Goal: Information Seeking & Learning: Learn about a topic

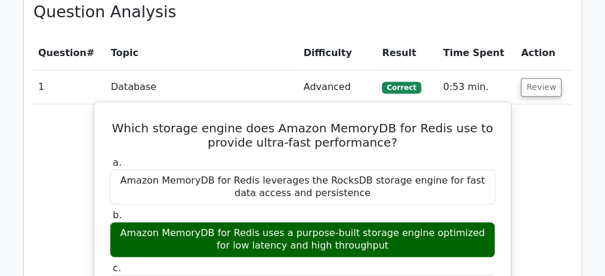
scroll to position [955, 0]
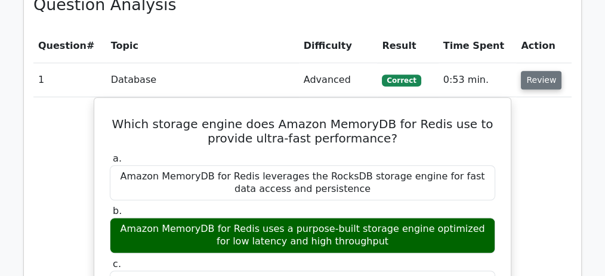
click at [548, 81] on button "Review" at bounding box center [541, 80] width 41 height 19
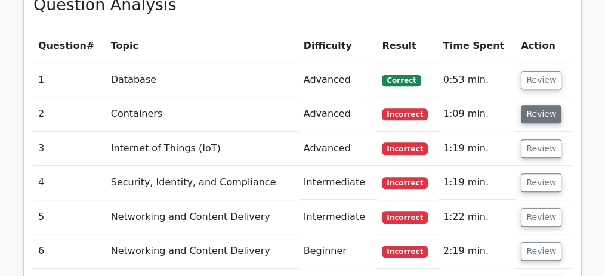
click at [530, 108] on button "Review" at bounding box center [541, 114] width 41 height 19
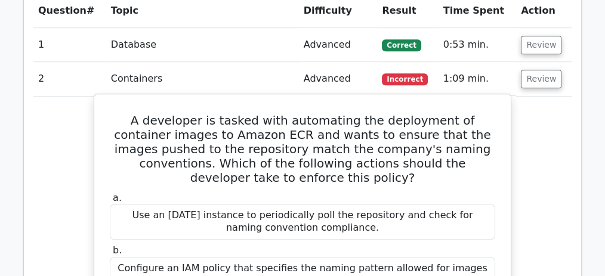
scroll to position [995, 0]
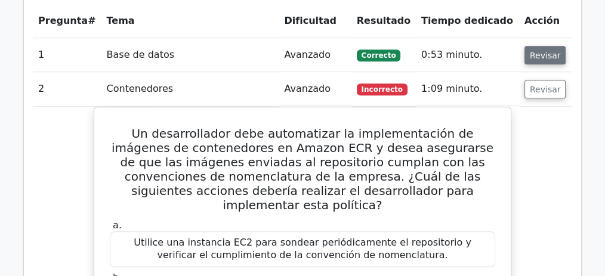
click at [555, 46] on button "Revisar" at bounding box center [546, 55] width 42 height 19
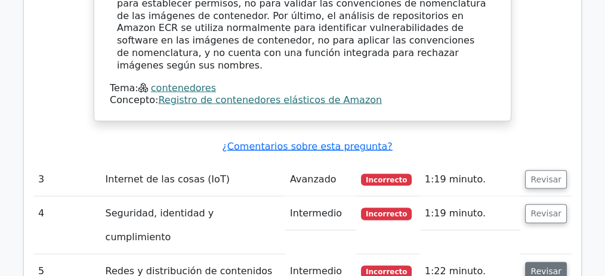
scroll to position [2189, 0]
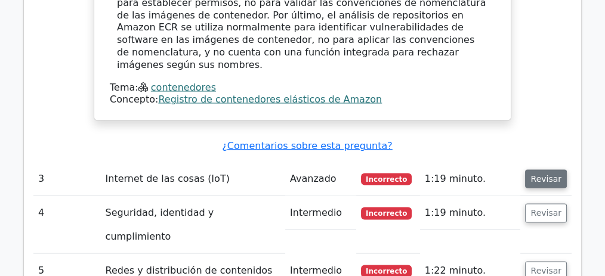
click at [541, 174] on font "Revisar" at bounding box center [546, 179] width 31 height 10
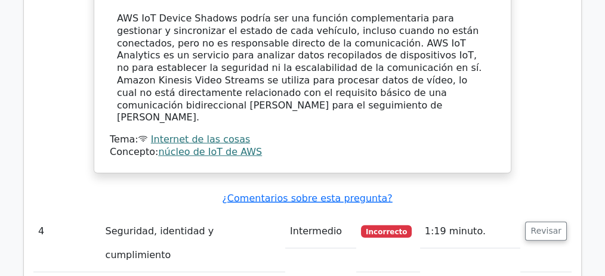
scroll to position [2786, 0]
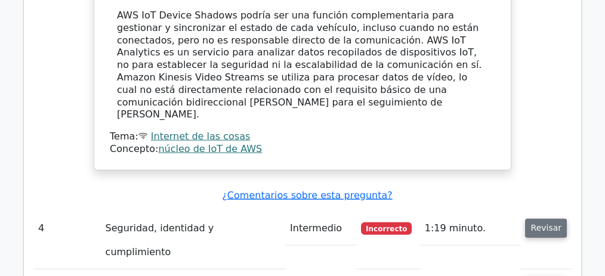
click at [536, 224] on font "Revisar" at bounding box center [546, 229] width 31 height 10
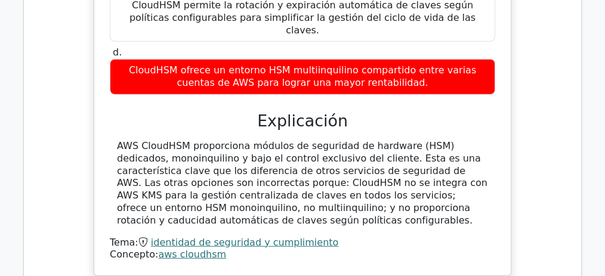
scroll to position [3264, 0]
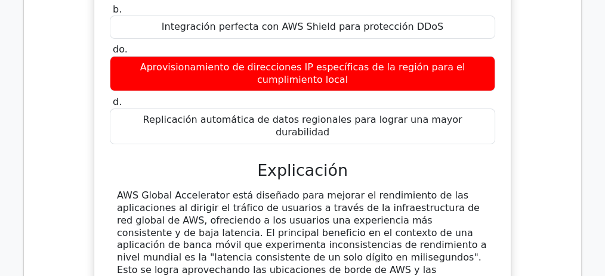
scroll to position [4577, 0]
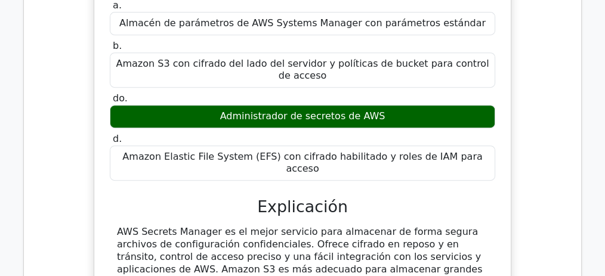
scroll to position [5109, 0]
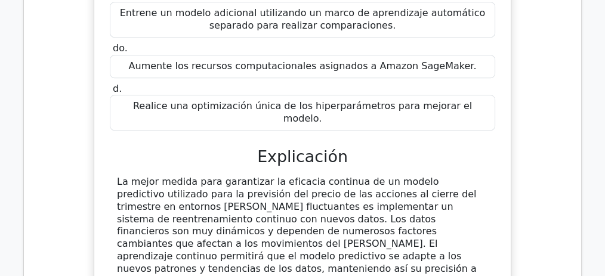
scroll to position [5733, 0]
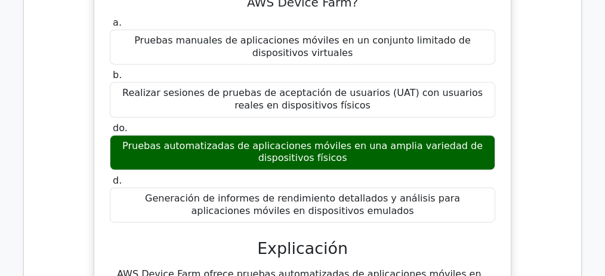
scroll to position [6331, 0]
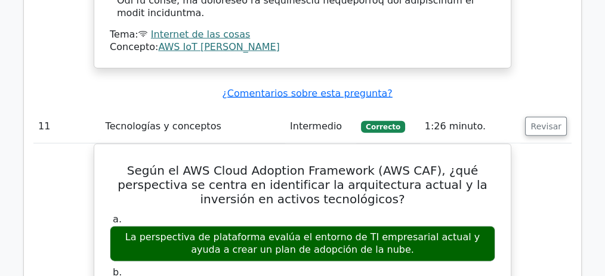
scroll to position [7445, 0]
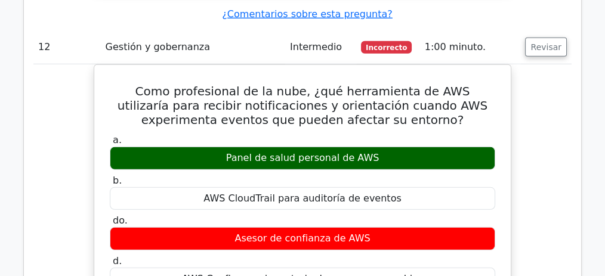
scroll to position [8042, 0]
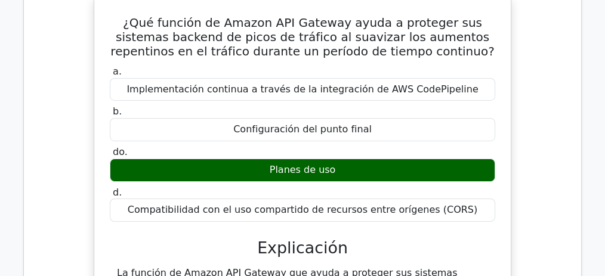
scroll to position [8758, 0]
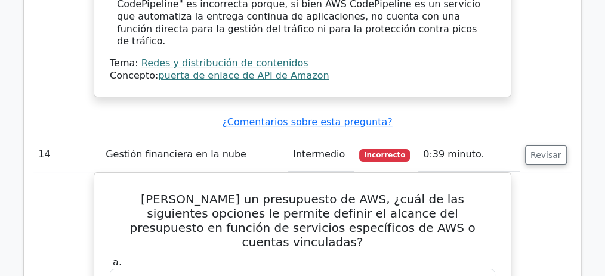
scroll to position [9197, 0]
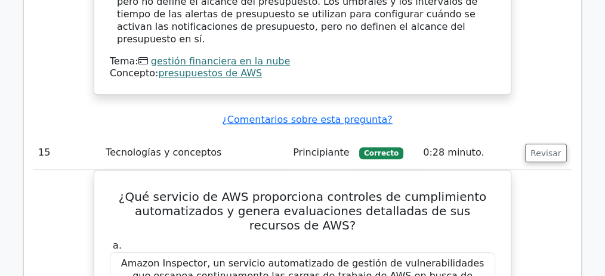
scroll to position [9754, 0]
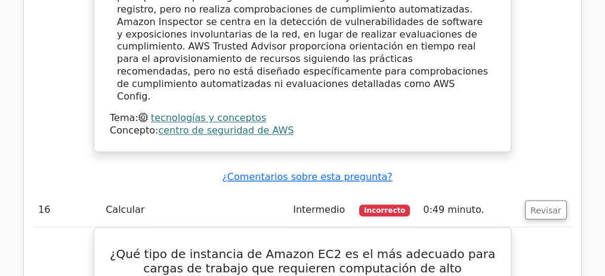
scroll to position [10351, 0]
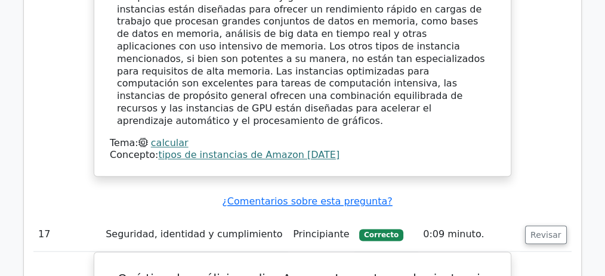
scroll to position [10908, 0]
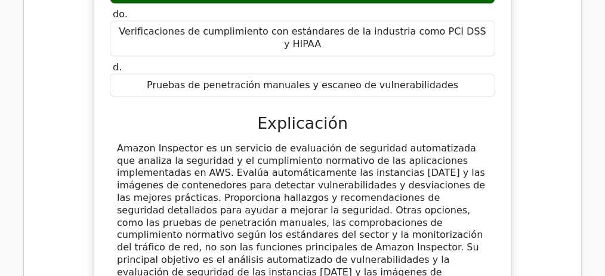
scroll to position [11306, 0]
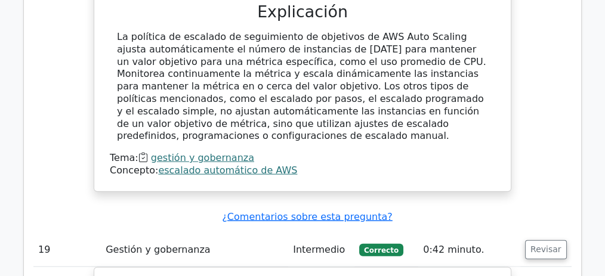
scroll to position [11983, 0]
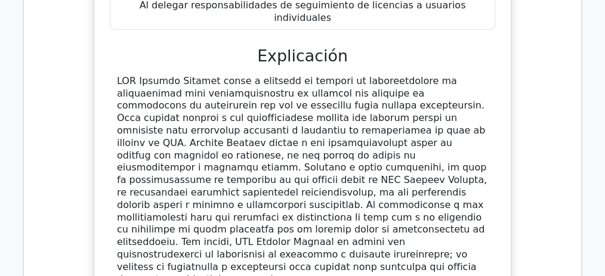
scroll to position [12460, 0]
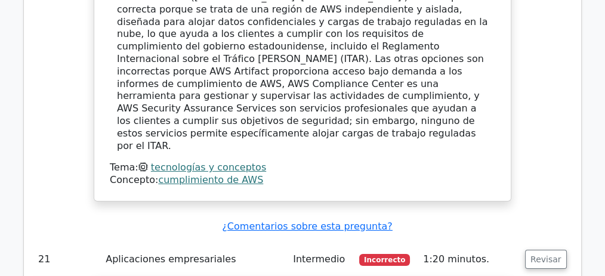
scroll to position [13177, 0]
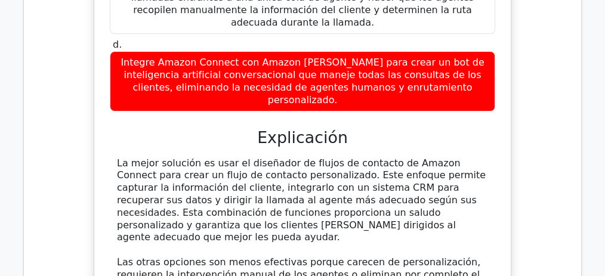
scroll to position [13827, 0]
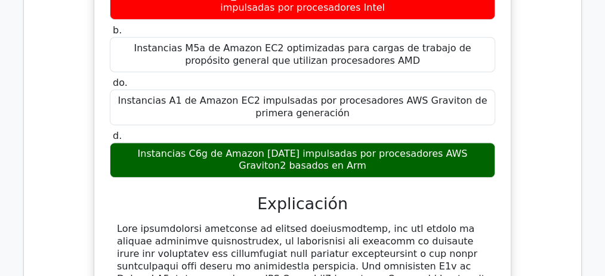
scroll to position [14424, 0]
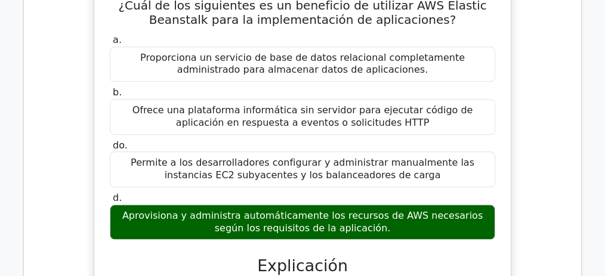
scroll to position [15060, 0]
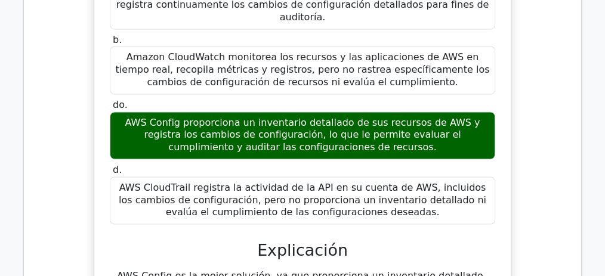
scroll to position [15618, 0]
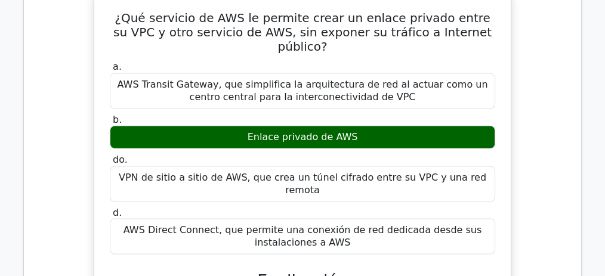
scroll to position [16149, 0]
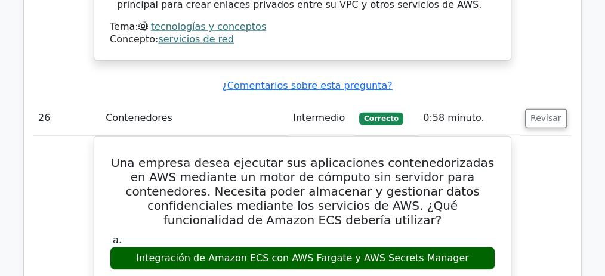
scroll to position [16627, 0]
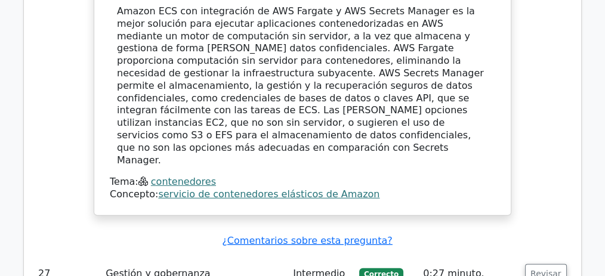
scroll to position [17185, 0]
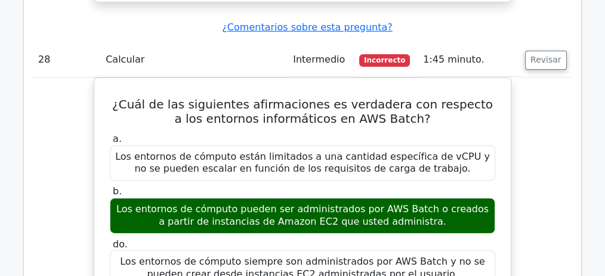
scroll to position [17876, 0]
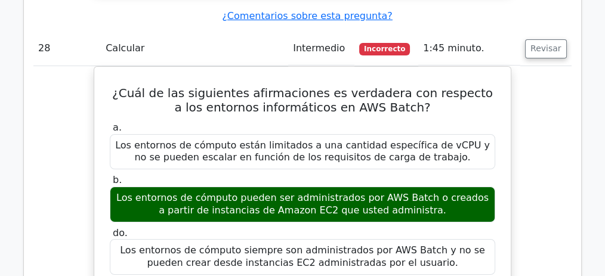
drag, startPoint x: 534, startPoint y: 85, endPoint x: 533, endPoint y: 102, distance: 16.2
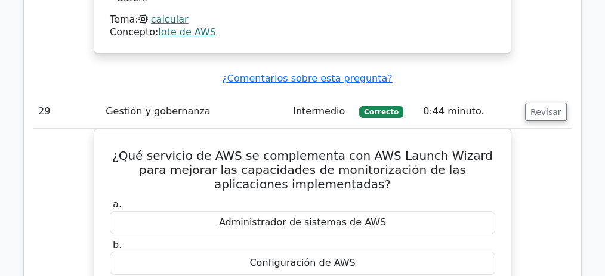
scroll to position [18473, 0]
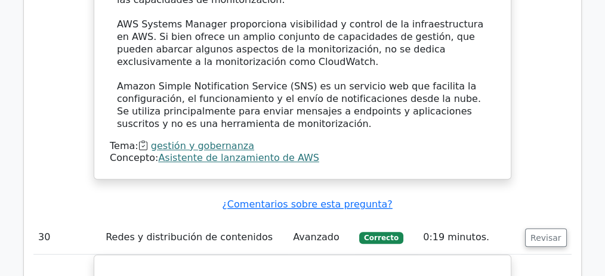
scroll to position [18950, 0]
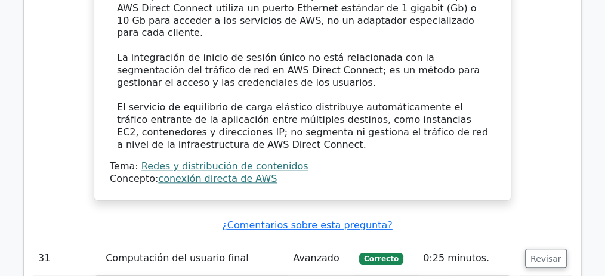
scroll to position [19641, 0]
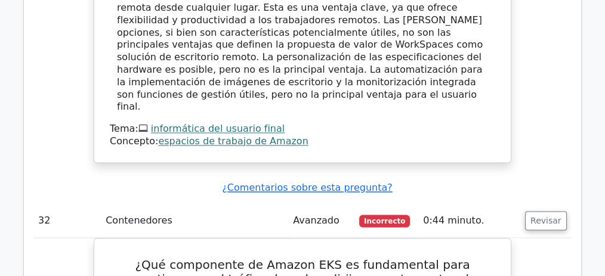
scroll to position [20159, 0]
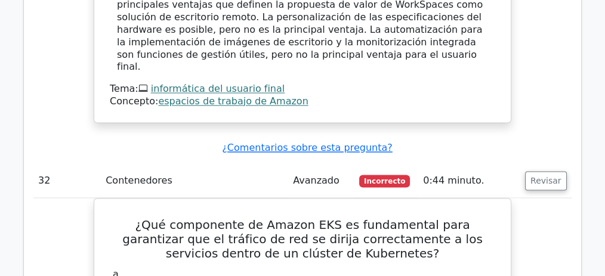
drag, startPoint x: 531, startPoint y: 85, endPoint x: 526, endPoint y: 91, distance: 7.2
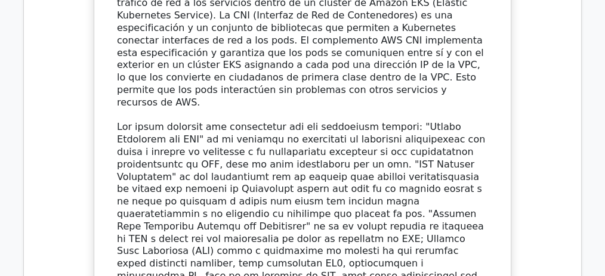
scroll to position [20637, 0]
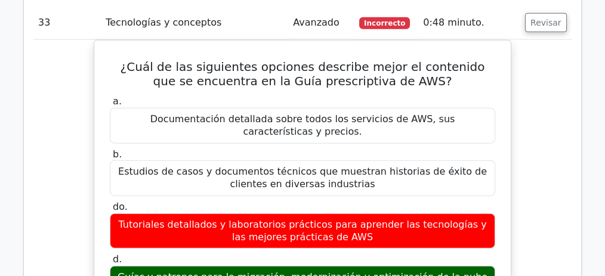
scroll to position [21114, 0]
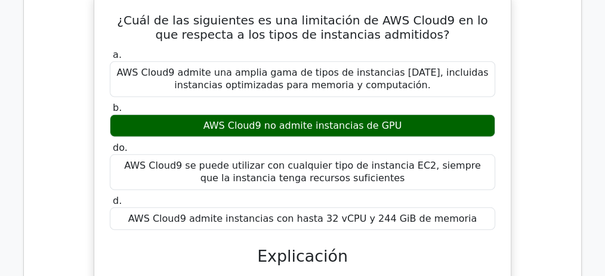
scroll to position [21592, 0]
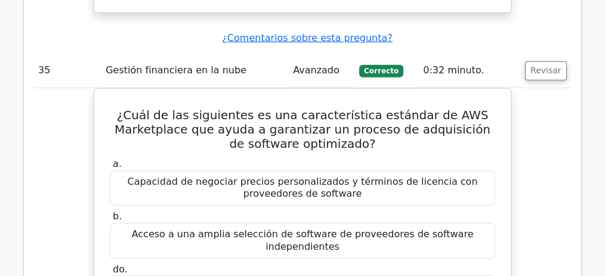
scroll to position [22042, 0]
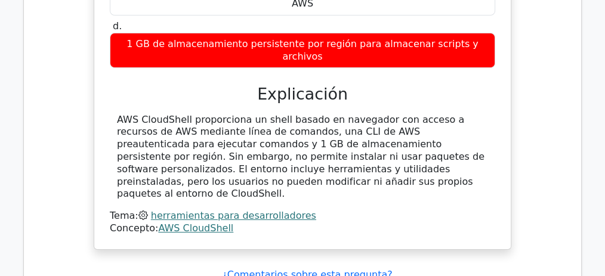
scroll to position [22839, 0]
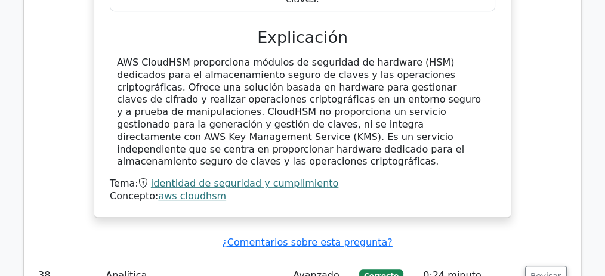
scroll to position [23635, 0]
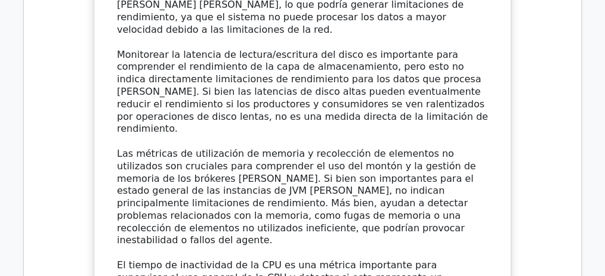
scroll to position [24072, 0]
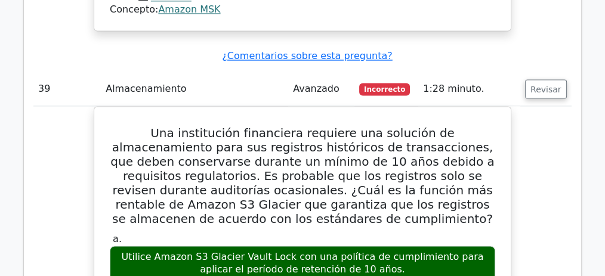
scroll to position [24565, 0]
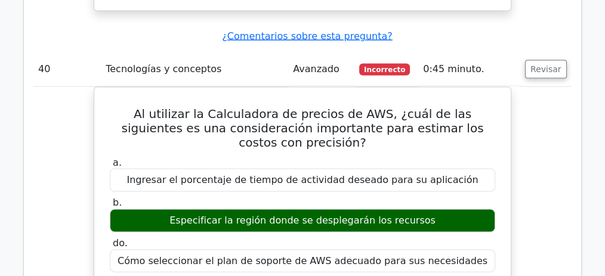
scroll to position [25281, 0]
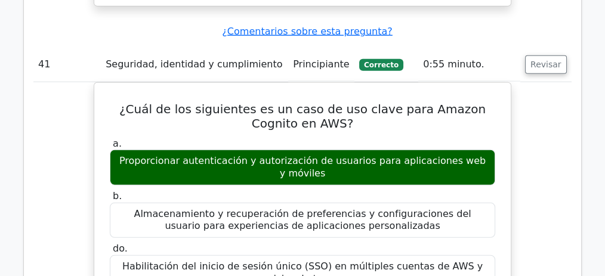
scroll to position [25918, 0]
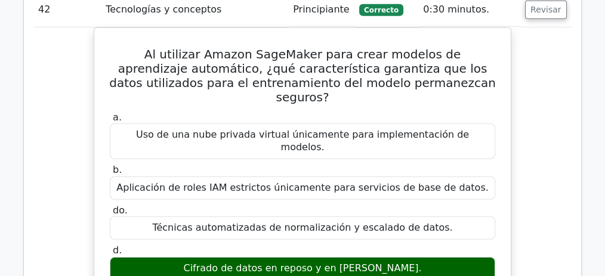
scroll to position [26396, 0]
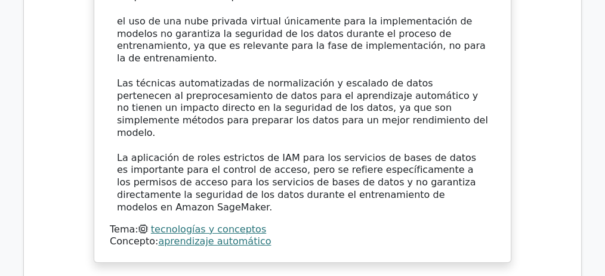
scroll to position [26993, 0]
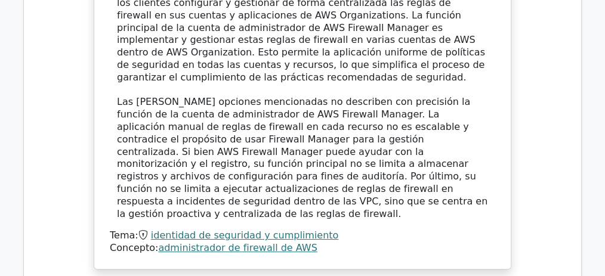
scroll to position [27550, 0]
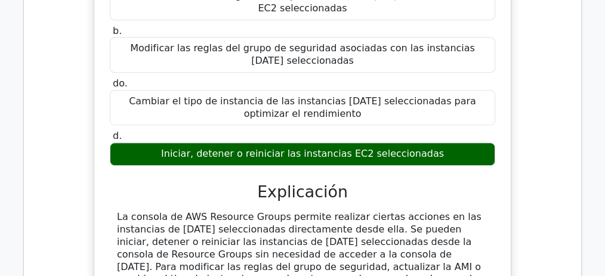
scroll to position [28120, 0]
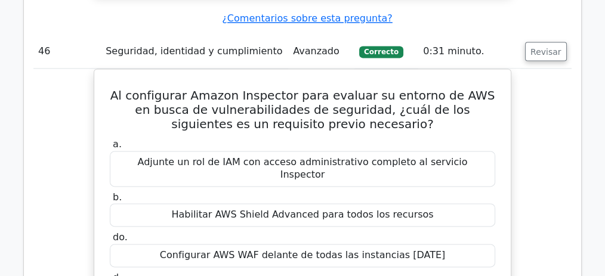
scroll to position [28916, 0]
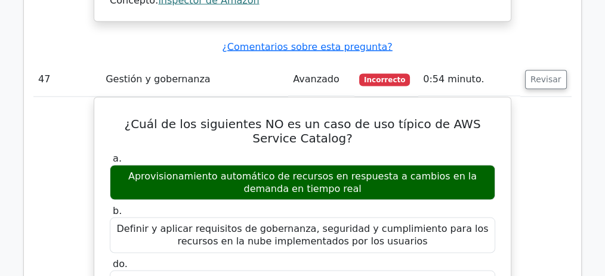
scroll to position [29513, 0]
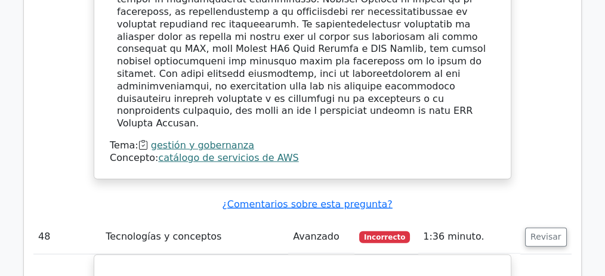
scroll to position [30030, 0]
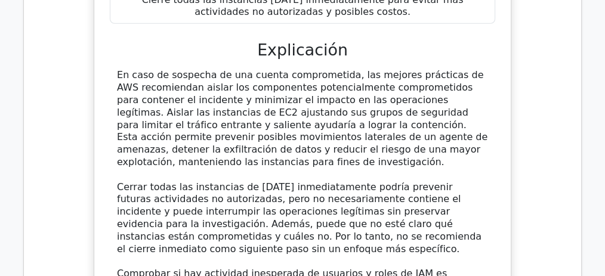
scroll to position [30628, 0]
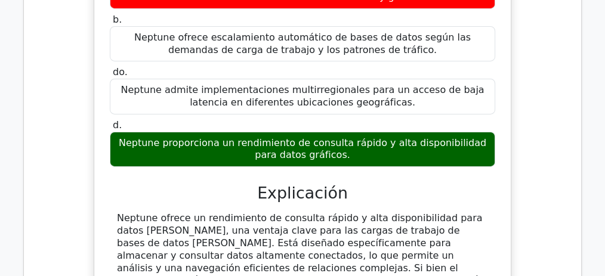
scroll to position [31344, 0]
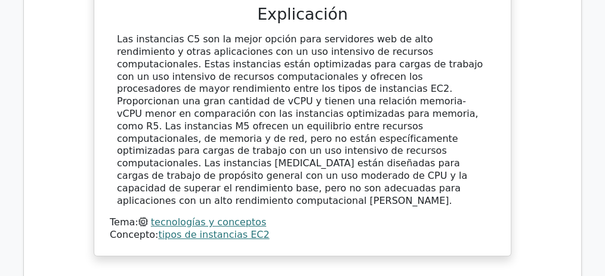
scroll to position [31981, 0]
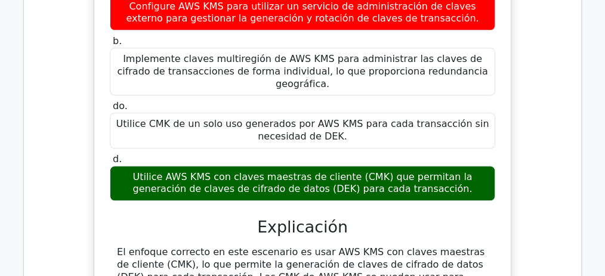
scroll to position [33051, 0]
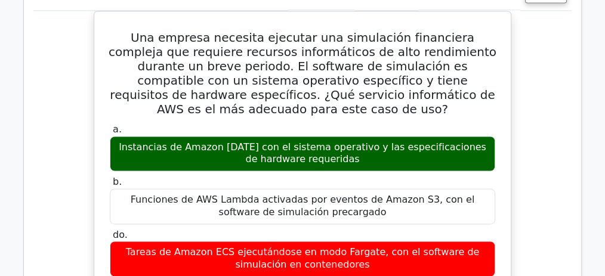
scroll to position [33728, 0]
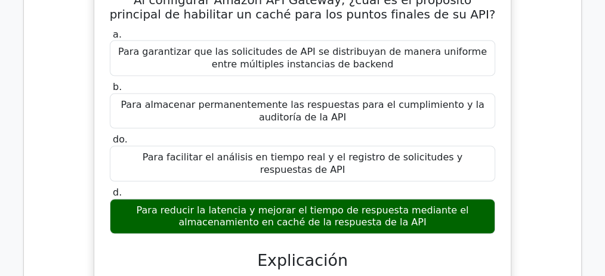
scroll to position [34365, 0]
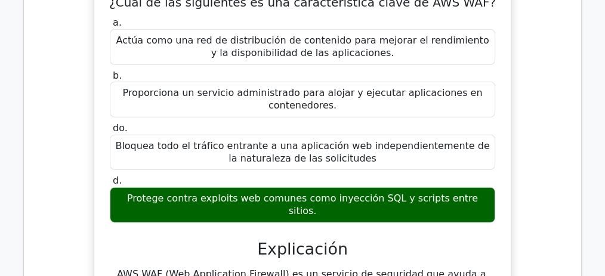
scroll to position [35041, 0]
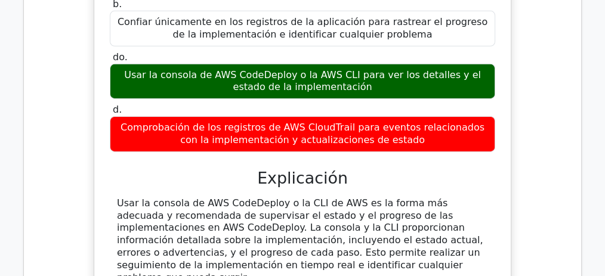
scroll to position [35598, 0]
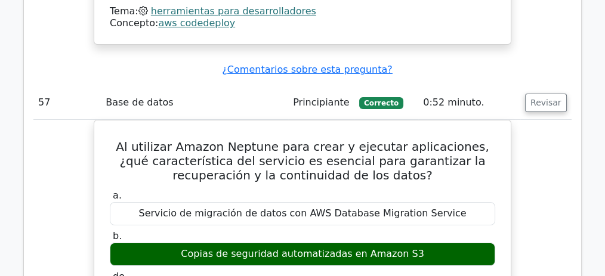
scroll to position [36156, 0]
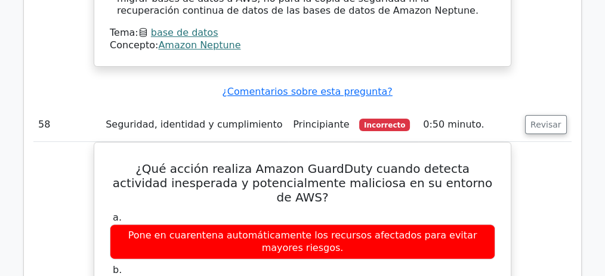
scroll to position [36753, 0]
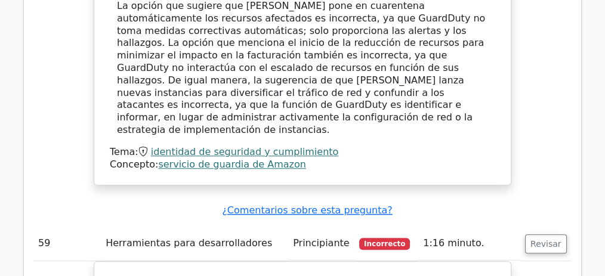
scroll to position [37350, 0]
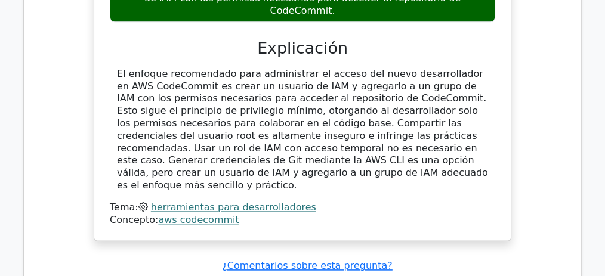
scroll to position [37948, 0]
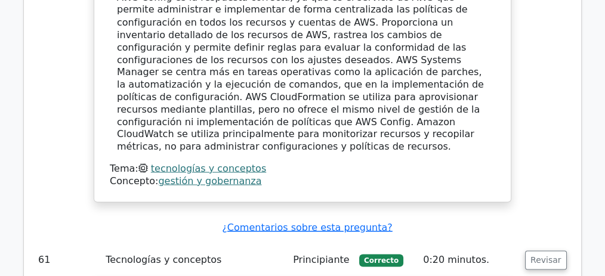
scroll to position [38584, 0]
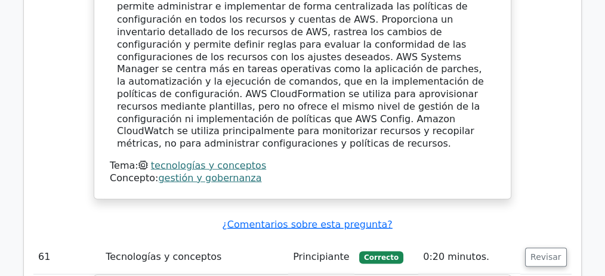
drag, startPoint x: 531, startPoint y: 50, endPoint x: 519, endPoint y: 62, distance: 16.9
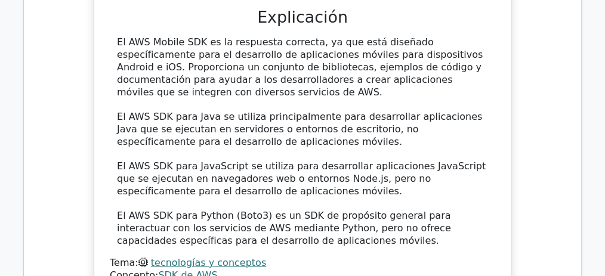
scroll to position [39102, 0]
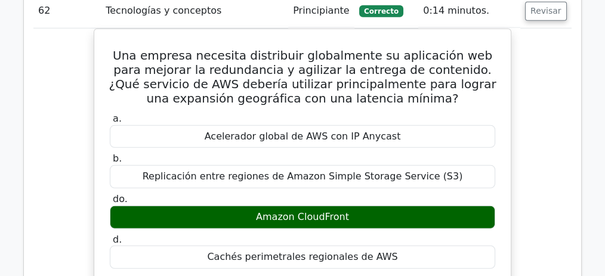
scroll to position [39579, 0]
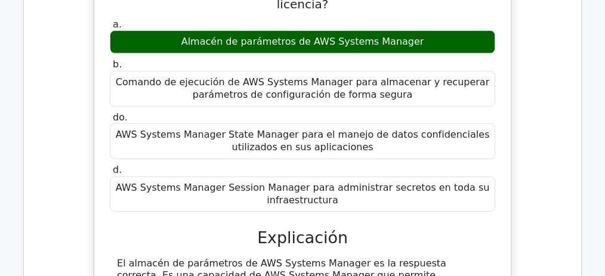
scroll to position [40137, 0]
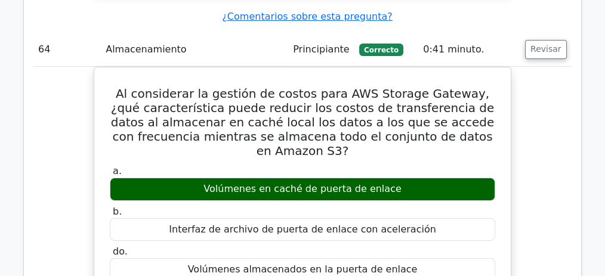
scroll to position [40654, 0]
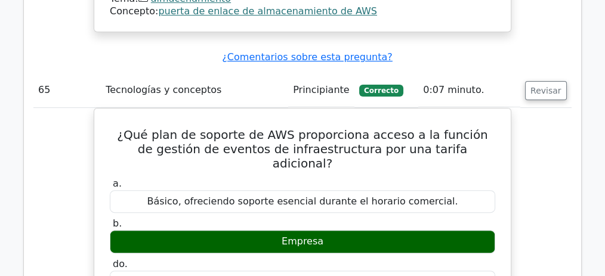
scroll to position [41251, 0]
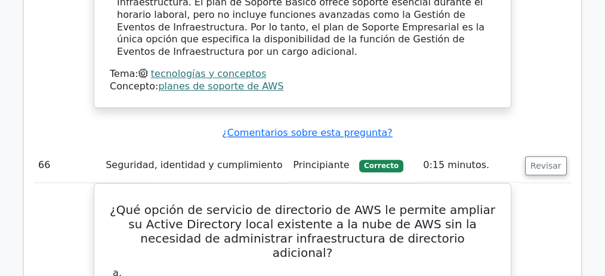
scroll to position [41729, 0]
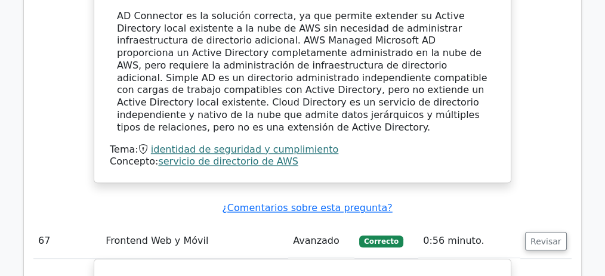
scroll to position [42247, 0]
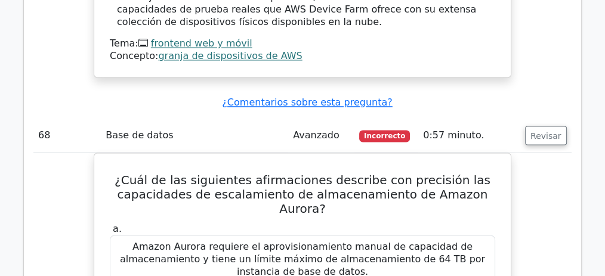
scroll to position [42963, 0]
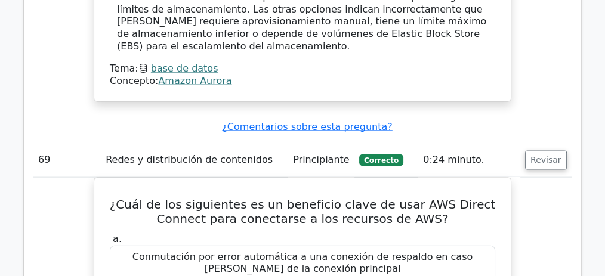
scroll to position [43520, 0]
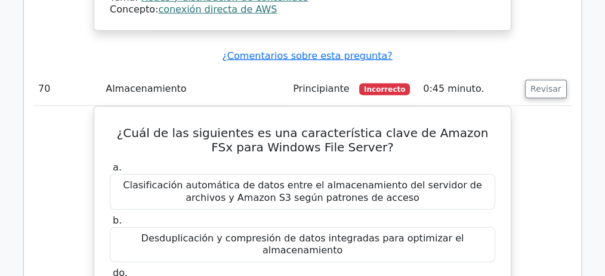
scroll to position [44157, 0]
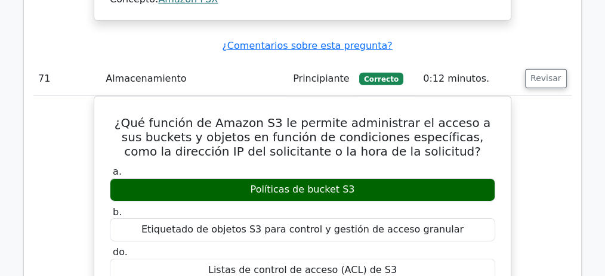
scroll to position [44715, 0]
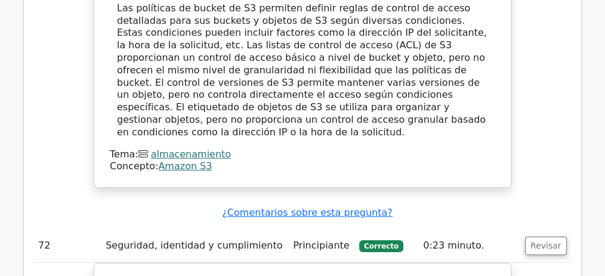
scroll to position [45232, 0]
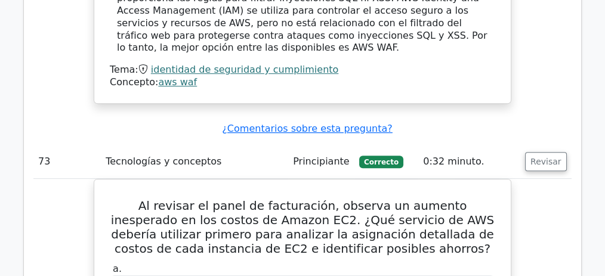
scroll to position [45869, 0]
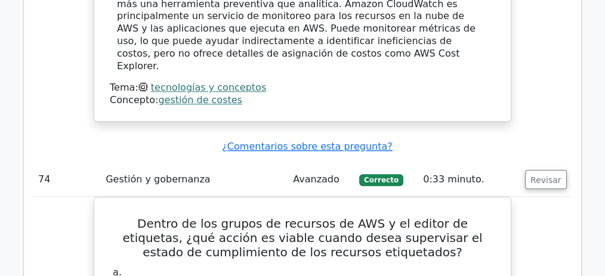
scroll to position [46533, 0]
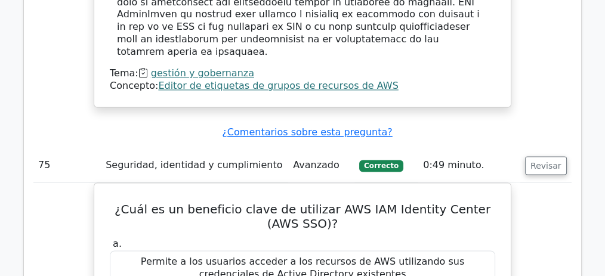
scroll to position [47209, 0]
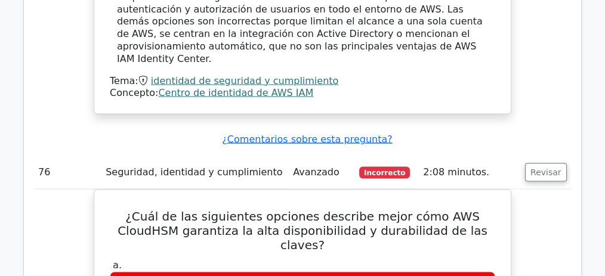
scroll to position [47727, 0]
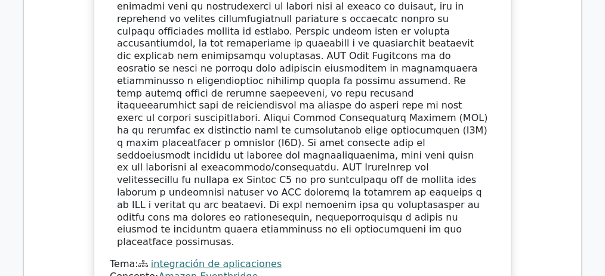
scroll to position [49013, 0]
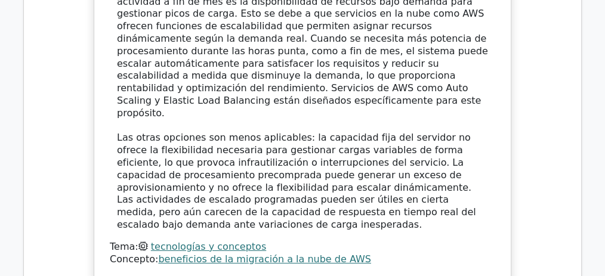
scroll to position [49543, 0]
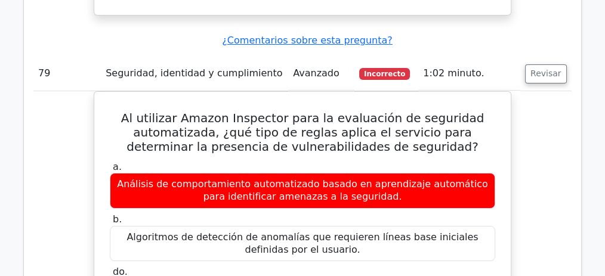
scroll to position [50058, 0]
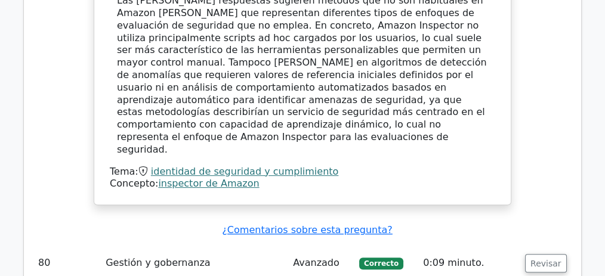
scroll to position [50575, 0]
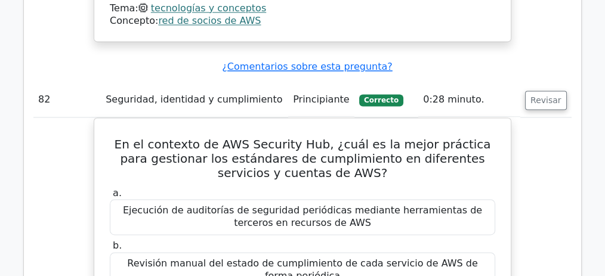
scroll to position [51725, 0]
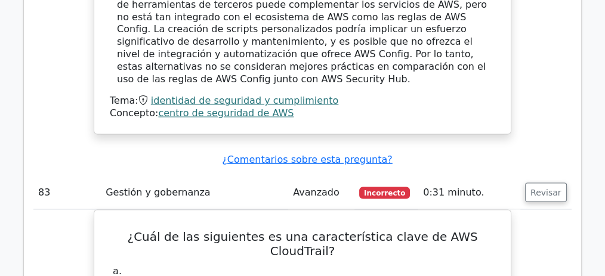
scroll to position [52322, 0]
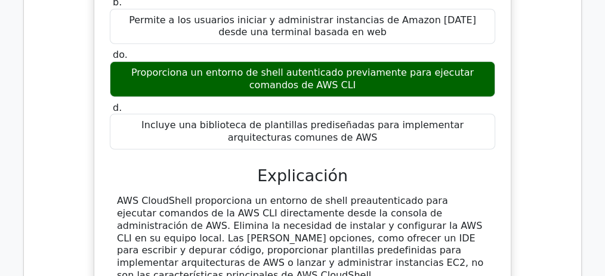
scroll to position [53118, 0]
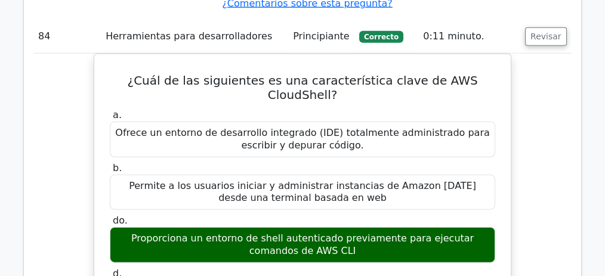
scroll to position [53078, 0]
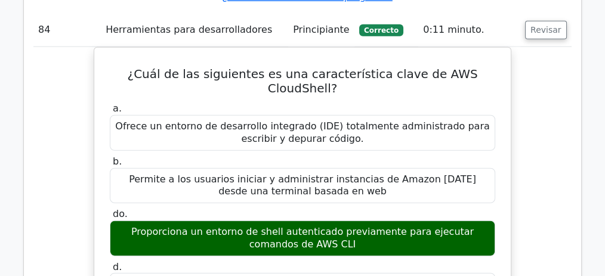
drag, startPoint x: 537, startPoint y: 36, endPoint x: 537, endPoint y: 103, distance: 67.5
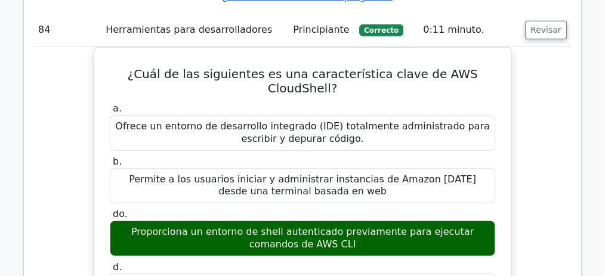
scroll to position [52998, 0]
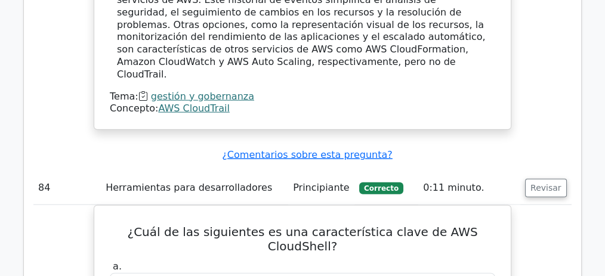
scroll to position [52919, 0]
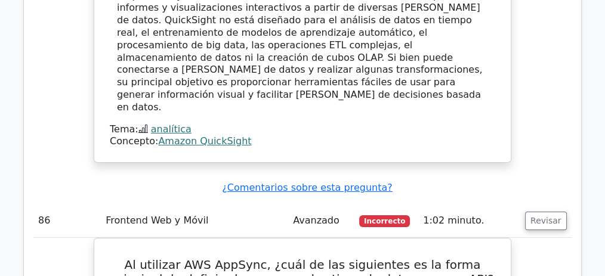
scroll to position [53994, 0]
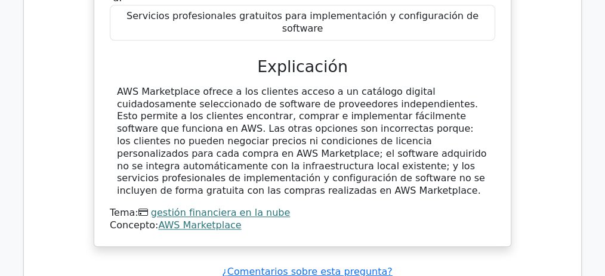
scroll to position [55705, 0]
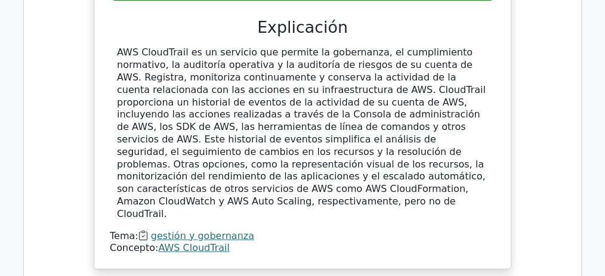
scroll to position [52788, 0]
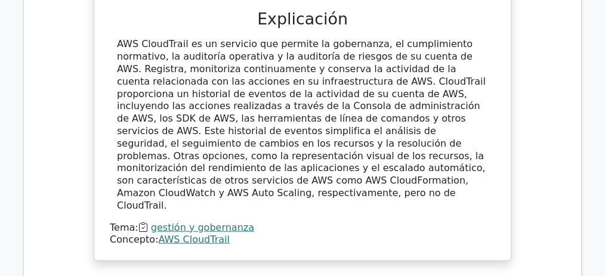
drag, startPoint x: 540, startPoint y: 130, endPoint x: 534, endPoint y: 137, distance: 9.3
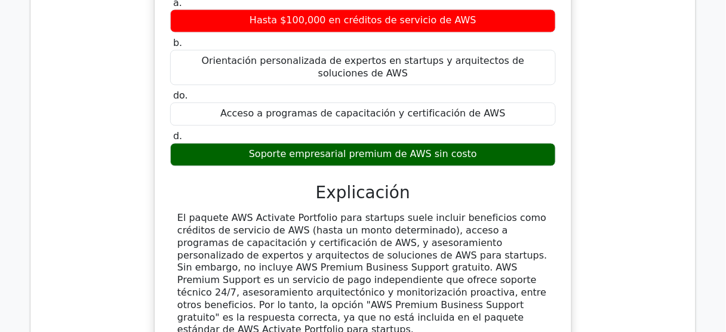
scroll to position [57336, 0]
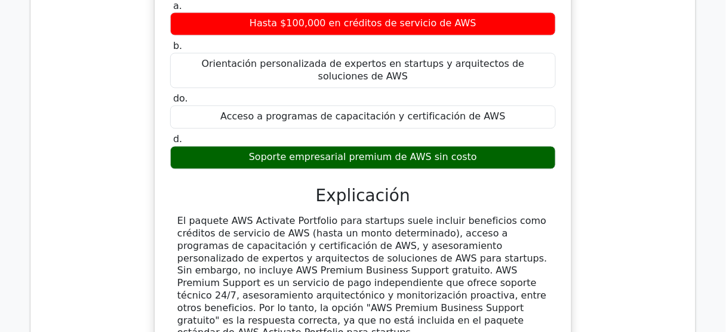
scroll to position [57335, 0]
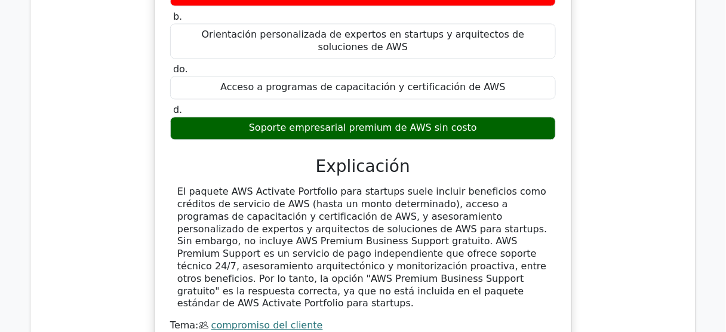
copy font "CodeBuild"
drag, startPoint x: 425, startPoint y: 208, endPoint x: 175, endPoint y: 197, distance: 250.4
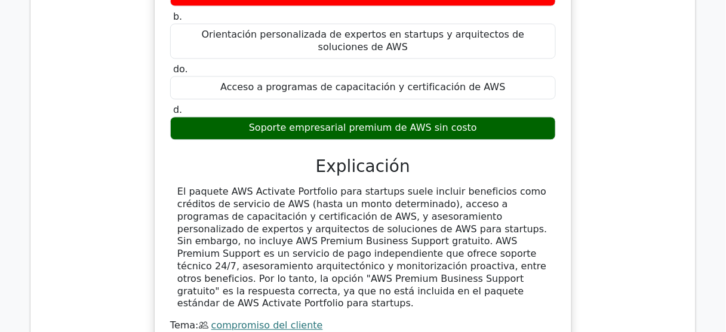
copy font "Un archivo YAML utilizado por CodeBuild para definir comandos de compilación y …"
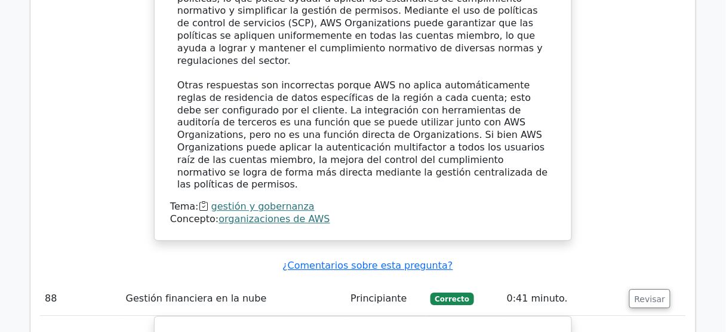
scroll to position [55233, 0]
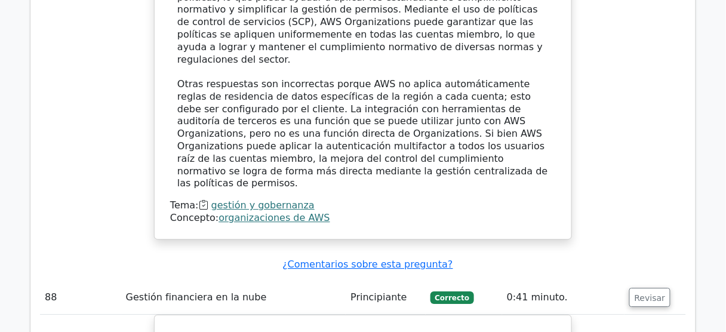
copy font "Cloud9"
drag, startPoint x: 374, startPoint y: 59, endPoint x: 439, endPoint y: 58, distance: 65.1
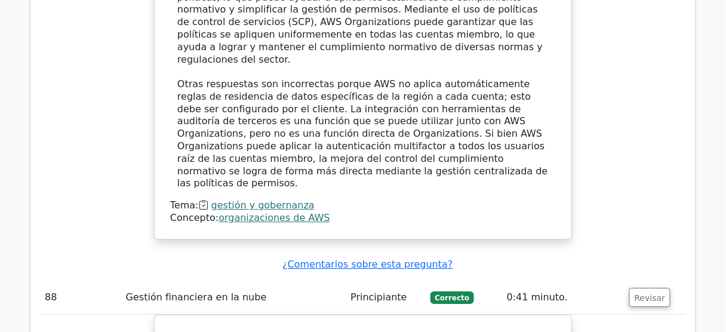
copy font "AWS Cloud9"
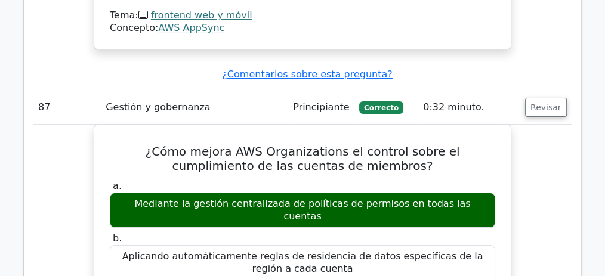
scroll to position [54732, 0]
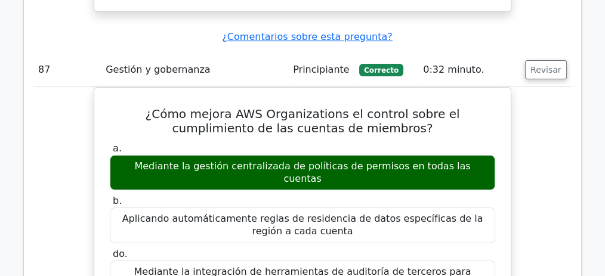
drag, startPoint x: 296, startPoint y: 146, endPoint x: 346, endPoint y: 161, distance: 51.8
drag, startPoint x: 348, startPoint y: 162, endPoint x: 225, endPoint y: 176, distance: 123.1
drag, startPoint x: 208, startPoint y: 171, endPoint x: 387, endPoint y: 196, distance: 180.9
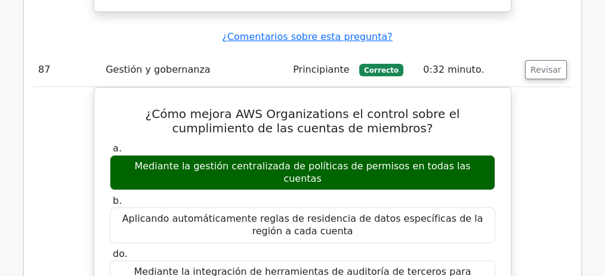
drag, startPoint x: 140, startPoint y: 210, endPoint x: 251, endPoint y: 224, distance: 111.9
drag, startPoint x: 317, startPoint y: 222, endPoint x: 422, endPoint y: 222, distance: 104.5
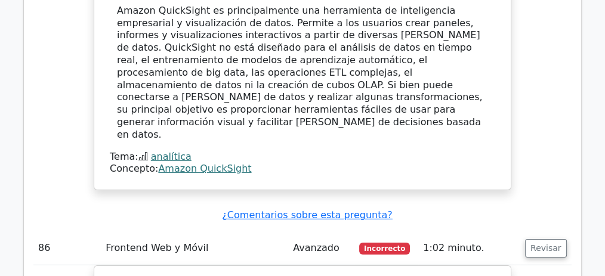
scroll to position [53936, 0]
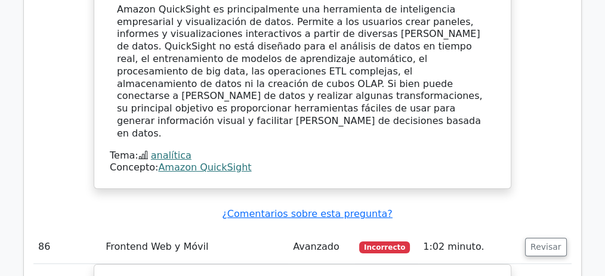
copy font "Wavelength"
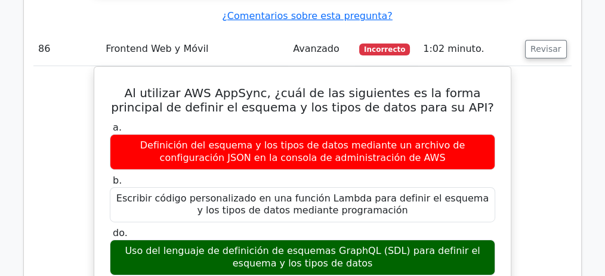
scroll to position [54135, 0]
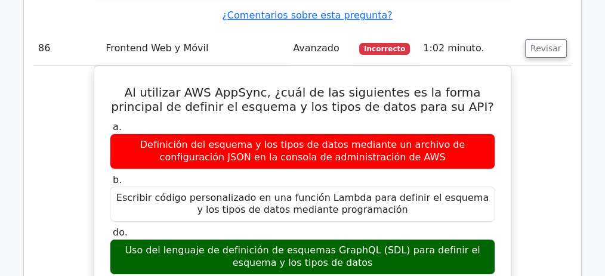
drag, startPoint x: 216, startPoint y: 138, endPoint x: 332, endPoint y: 138, distance: 116.4
drag, startPoint x: 332, startPoint y: 138, endPoint x: 430, endPoint y: 139, distance: 97.9
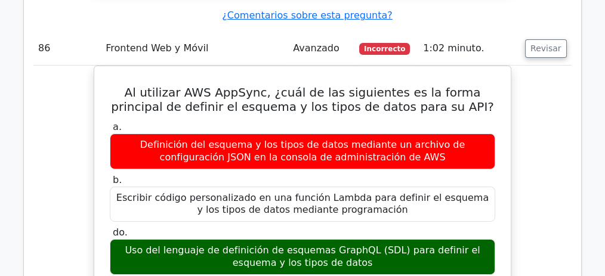
drag, startPoint x: 308, startPoint y: 125, endPoint x: 331, endPoint y: 166, distance: 47.1
drag, startPoint x: 334, startPoint y: 164, endPoint x: 312, endPoint y: 177, distance: 25.7
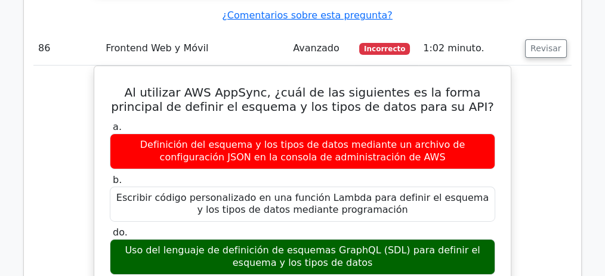
scroll to position [53976, 0]
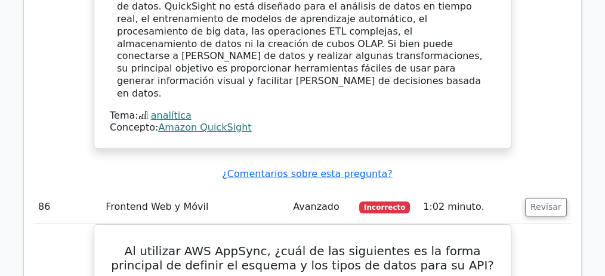
drag, startPoint x: 198, startPoint y: 11, endPoint x: 275, endPoint y: 14, distance: 77.1
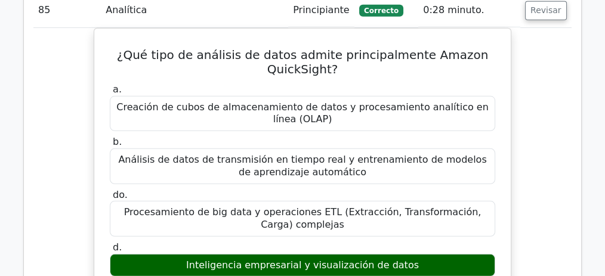
scroll to position [53617, 0]
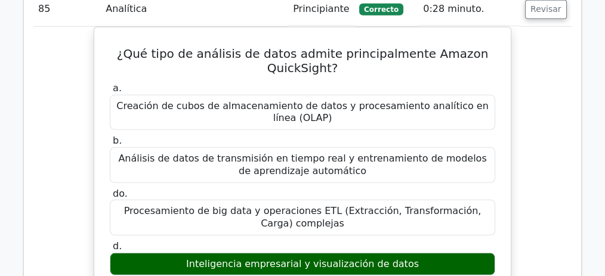
drag, startPoint x: 211, startPoint y: 214, endPoint x: 110, endPoint y: 141, distance: 124.8
copy font "El paquete AWS Activate Portfolio para startups suele incluir beneficios como c…"
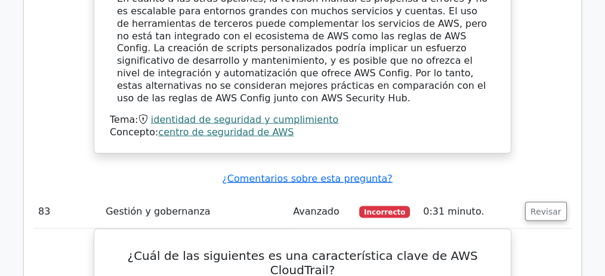
scroll to position [52304, 0]
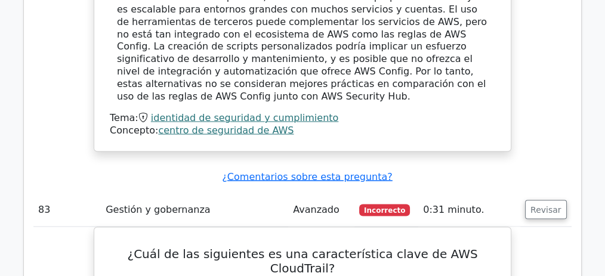
copy font "Beanstalk"
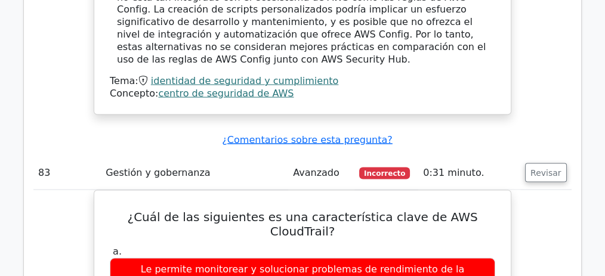
scroll to position [52343, 0]
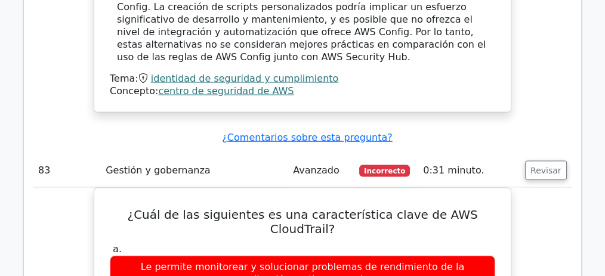
drag, startPoint x: 161, startPoint y: 70, endPoint x: 453, endPoint y: 65, distance: 292.0
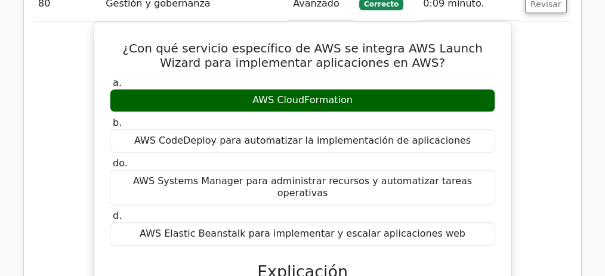
scroll to position [50671, 0]
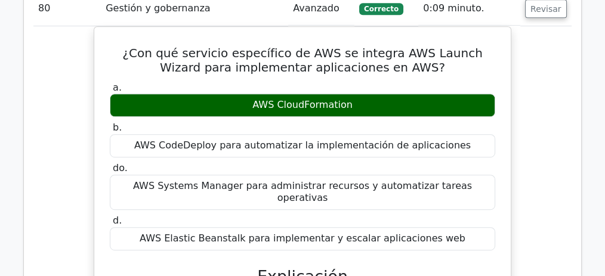
copy font "AppSync"
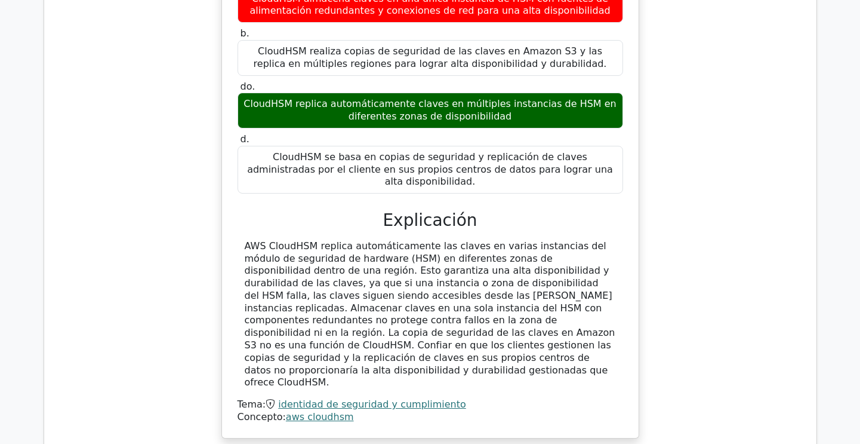
scroll to position [48045, 0]
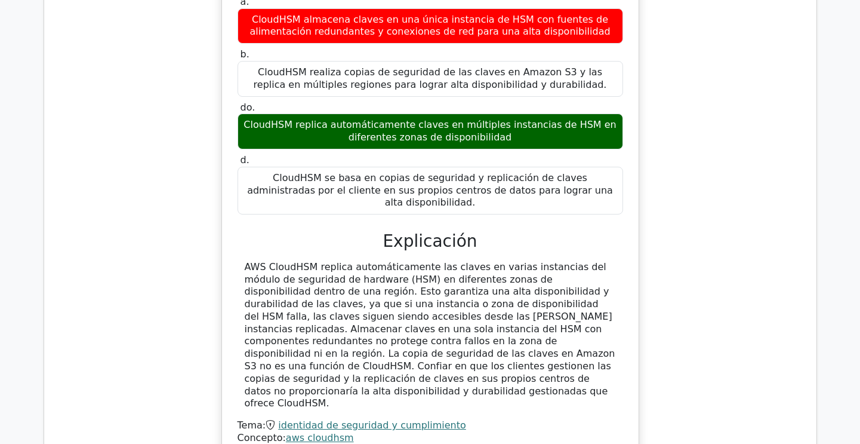
drag, startPoint x: 425, startPoint y: 187, endPoint x: 606, endPoint y: 202, distance: 182.1
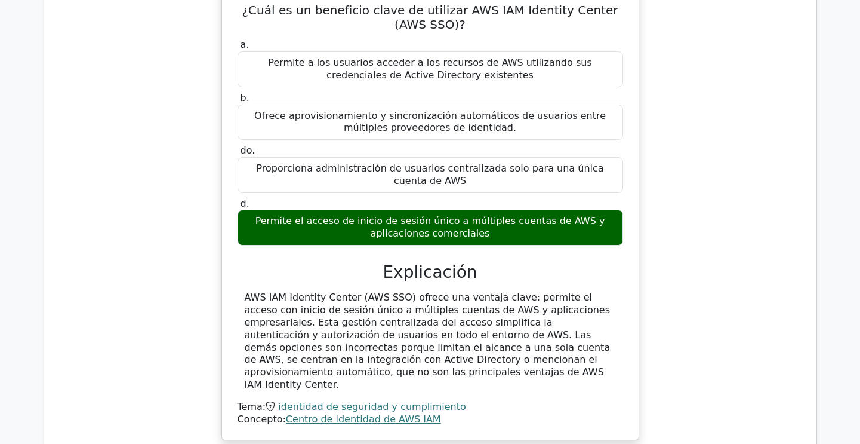
scroll to position [47507, 0]
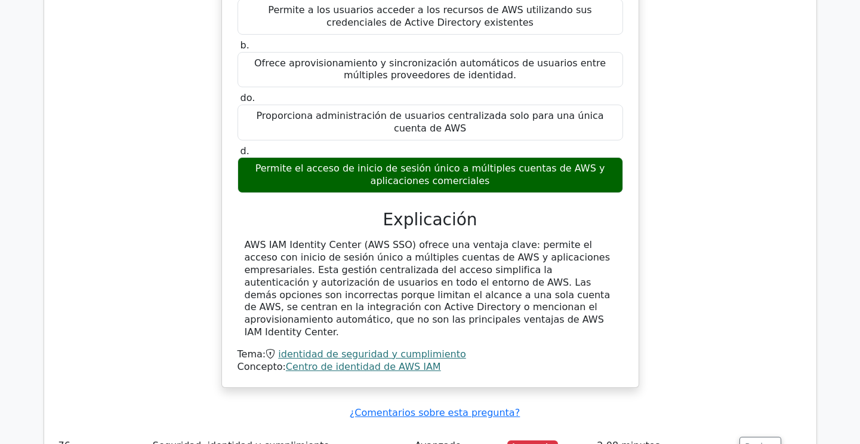
copy font "Wizard"
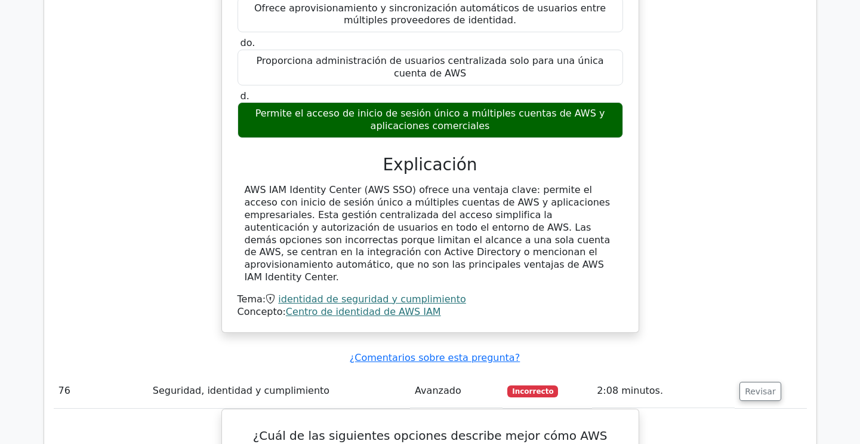
scroll to position [47567, 0]
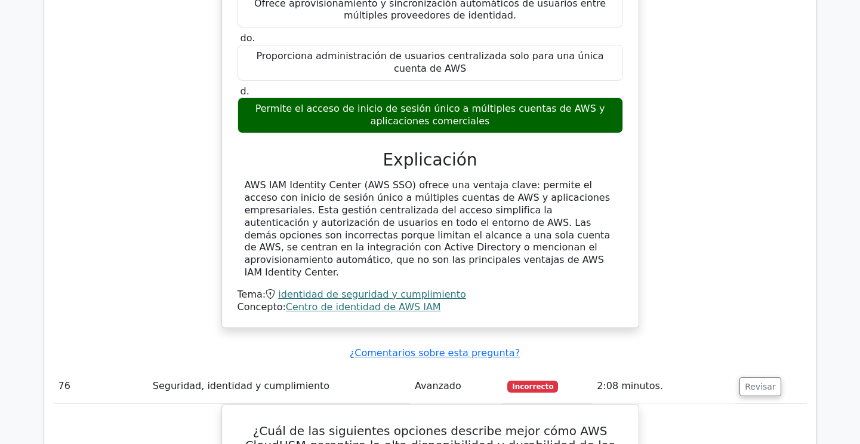
drag, startPoint x: 380, startPoint y: 238, endPoint x: 485, endPoint y: 238, distance: 105.1
copy font "AWS CloudFormation"
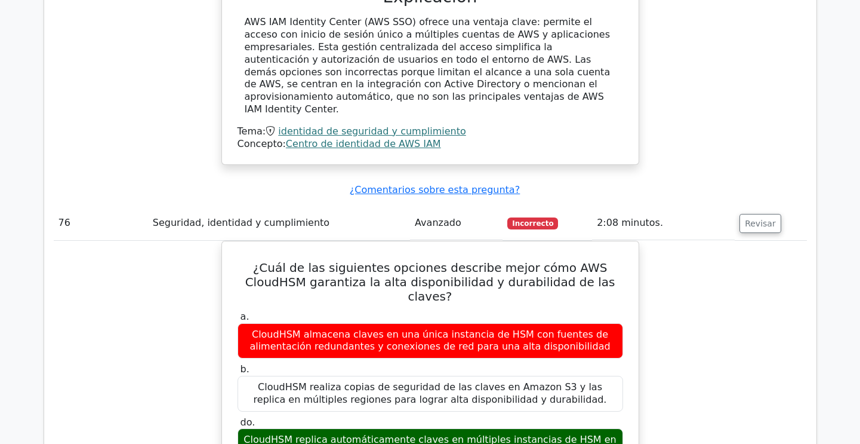
scroll to position [47746, 0]
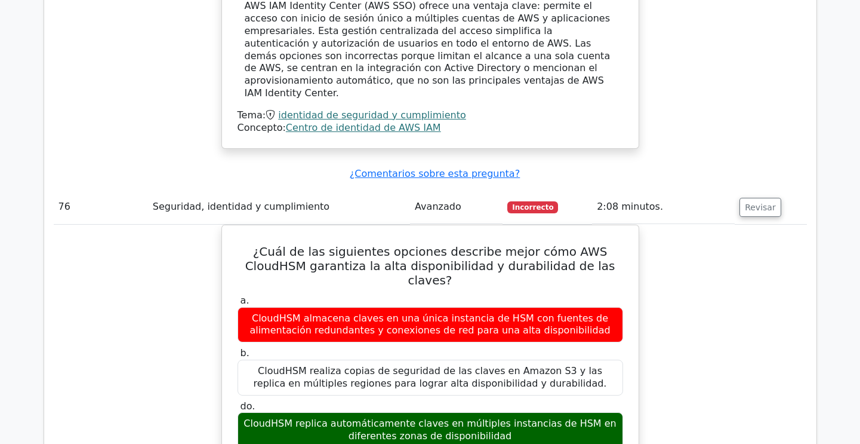
drag, startPoint x: 484, startPoint y: 241, endPoint x: 316, endPoint y: 275, distance: 171.8
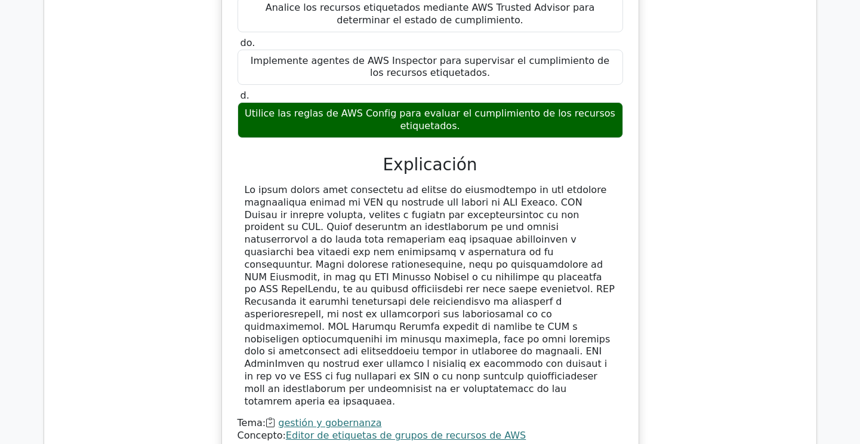
scroll to position [46910, 0]
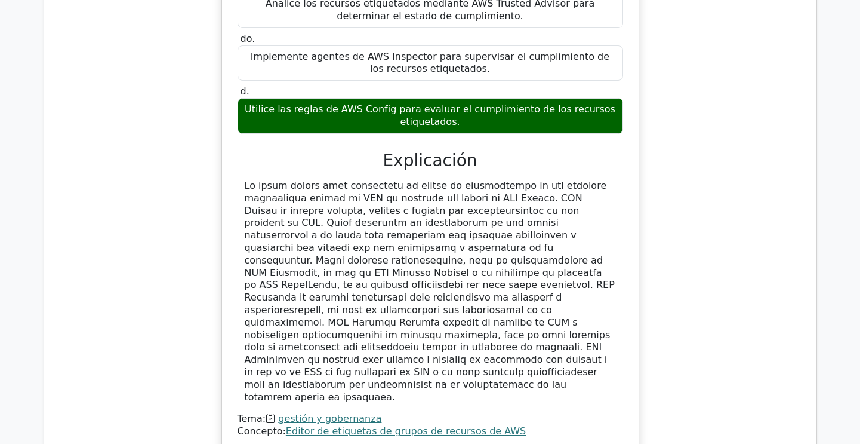
drag, startPoint x: 474, startPoint y: 376, endPoint x: 241, endPoint y: 355, distance: 233.8
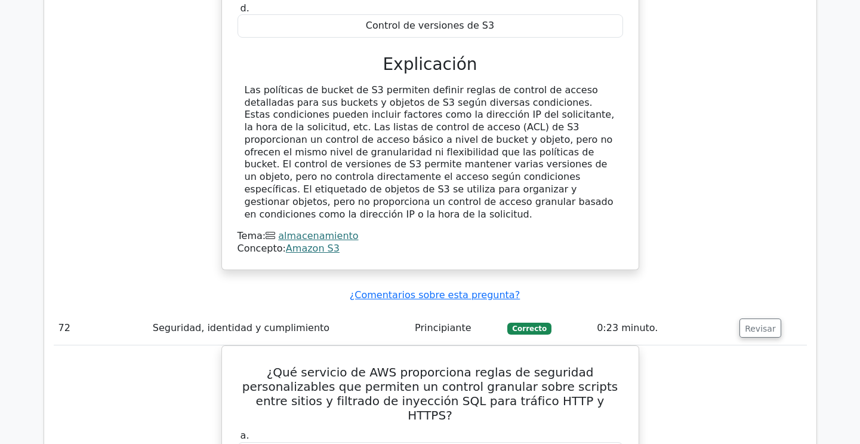
scroll to position [44940, 0]
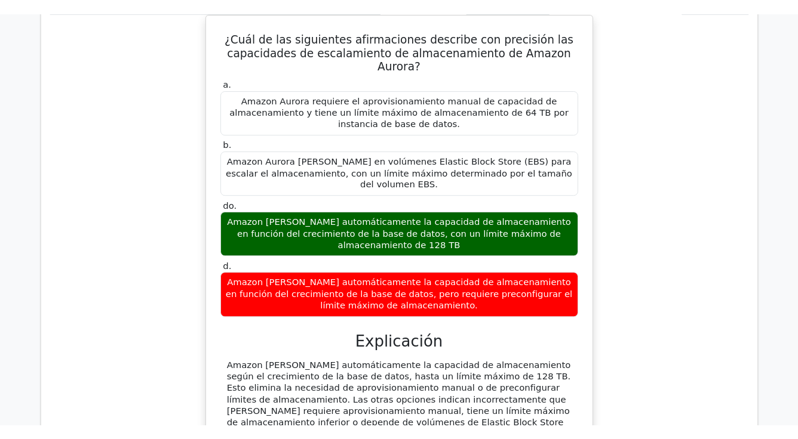
scroll to position [43208, 0]
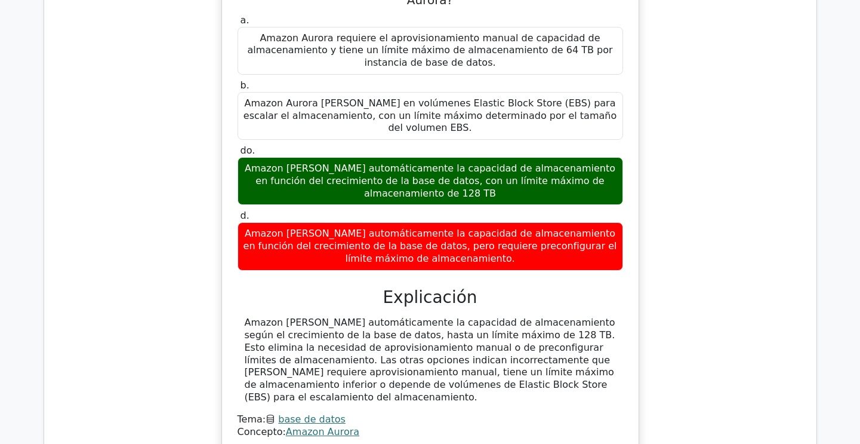
drag, startPoint x: 366, startPoint y: 155, endPoint x: 439, endPoint y: 159, distance: 73.6
drag, startPoint x: 535, startPoint y: 157, endPoint x: 631, endPoint y: 158, distance: 95.5
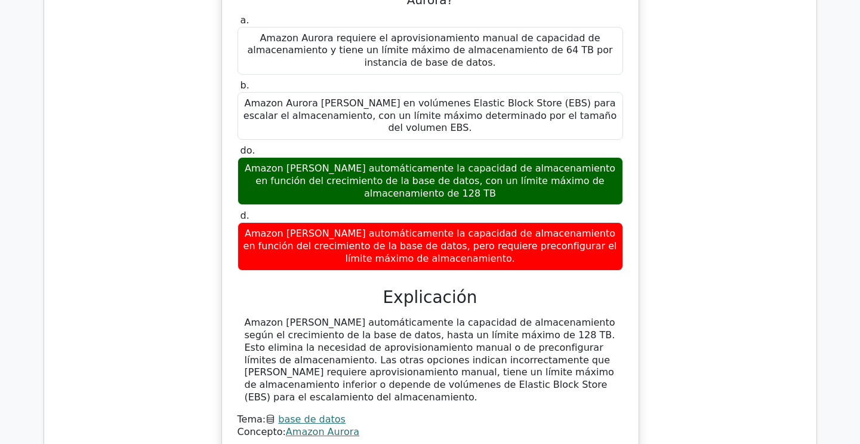
drag, startPoint x: 541, startPoint y: 174, endPoint x: 352, endPoint y: 182, distance: 189.4
drag, startPoint x: 334, startPoint y: 181, endPoint x: 585, endPoint y: 187, distance: 250.9
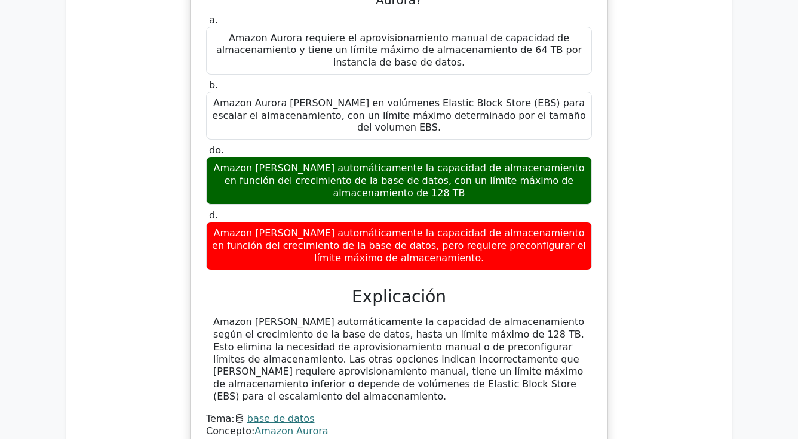
drag, startPoint x: 337, startPoint y: 189, endPoint x: 522, endPoint y: 186, distance: 184.5
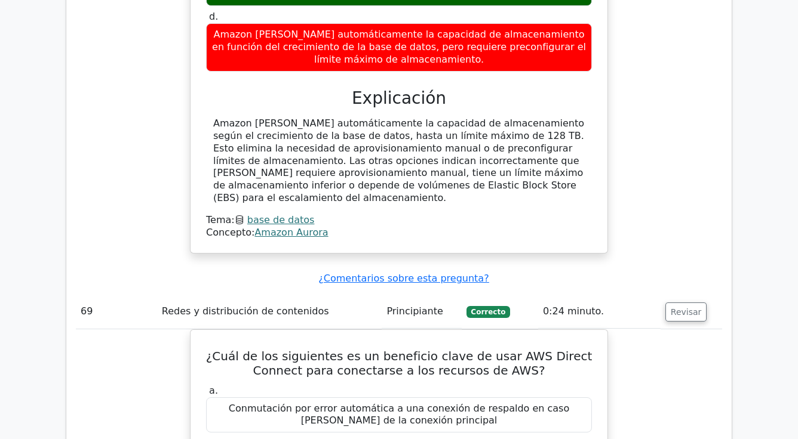
scroll to position [43447, 0]
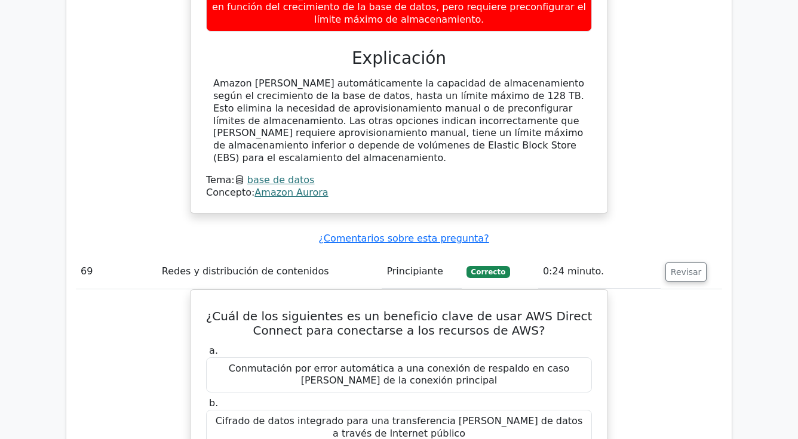
drag, startPoint x: 260, startPoint y: 182, endPoint x: 477, endPoint y: 181, distance: 217.4
drag, startPoint x: 340, startPoint y: 198, endPoint x: 552, endPoint y: 202, distance: 212.0
drag, startPoint x: 266, startPoint y: 207, endPoint x: 383, endPoint y: 245, distance: 122.4
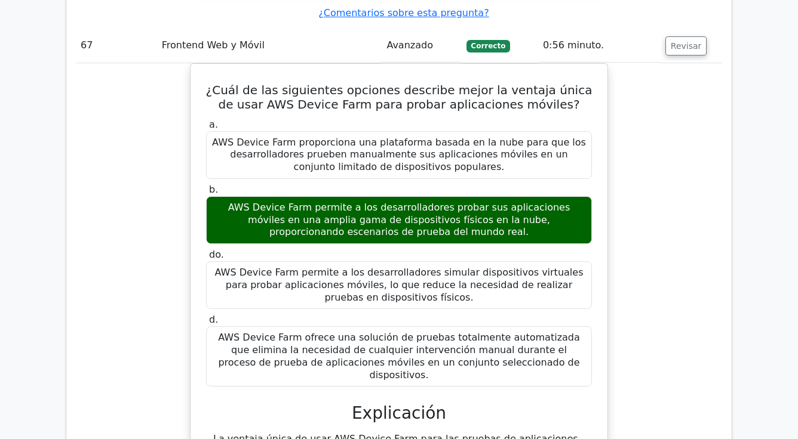
scroll to position [42492, 0]
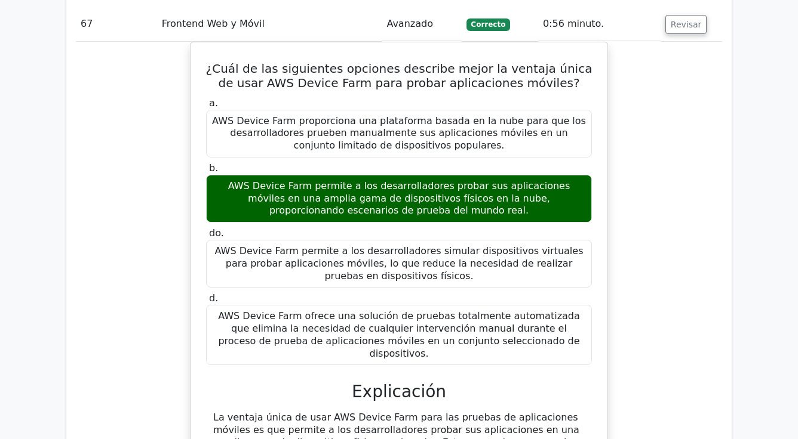
drag, startPoint x: 335, startPoint y: 220, endPoint x: 509, endPoint y: 220, distance: 173.8
drag, startPoint x: 483, startPoint y: 247, endPoint x: 285, endPoint y: 242, distance: 197.7
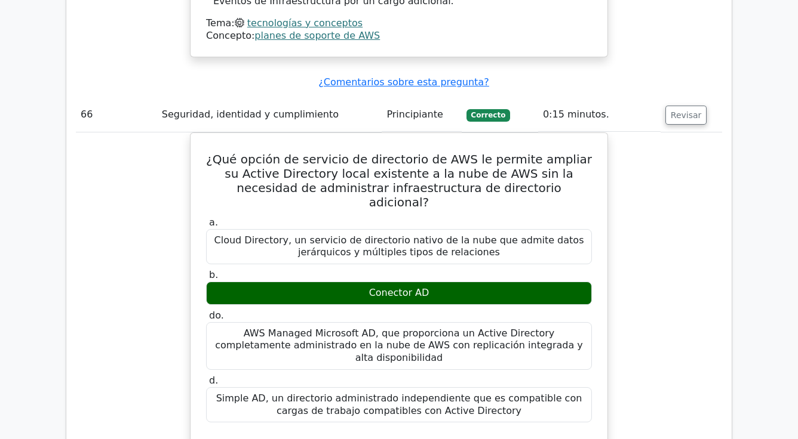
scroll to position [41835, 0]
